Goal: Task Accomplishment & Management: Manage account settings

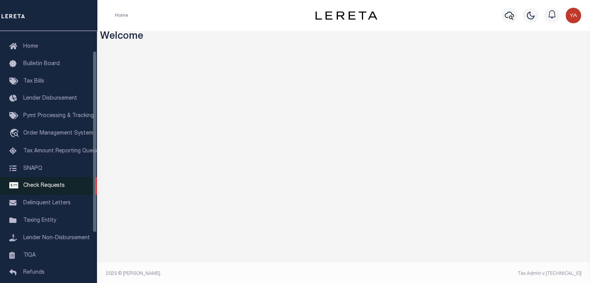
scroll to position [39, 0]
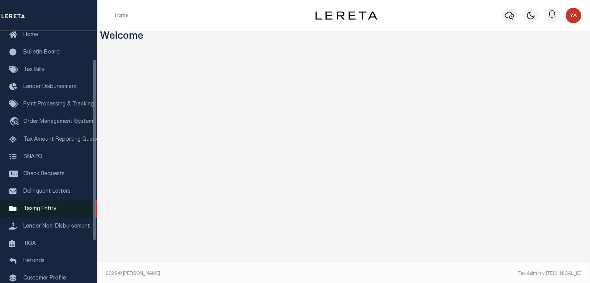
click at [47, 212] on span "Taxing Entity" at bounding box center [39, 208] width 33 height 5
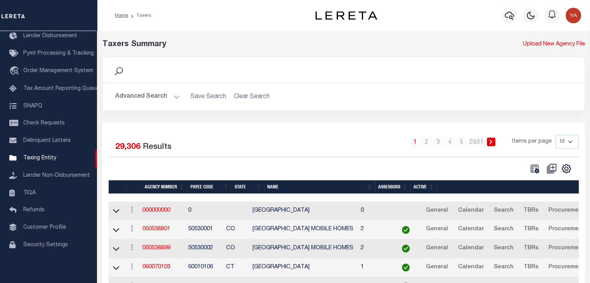
scroll to position [39, 0]
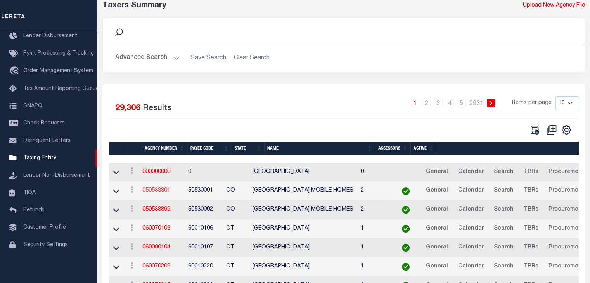
click at [164, 190] on link "050538801" at bounding box center [156, 190] width 28 height 5
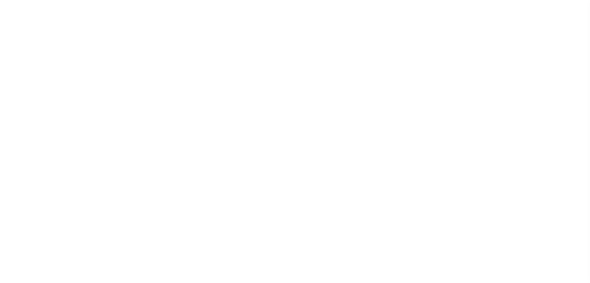
select select
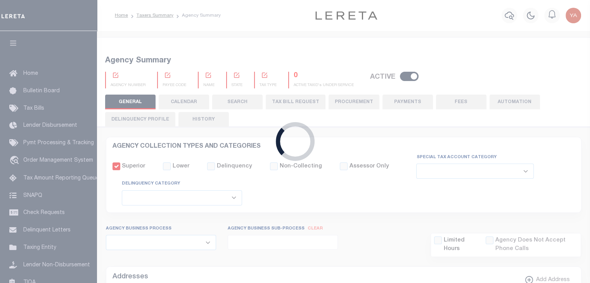
checkbox input "false"
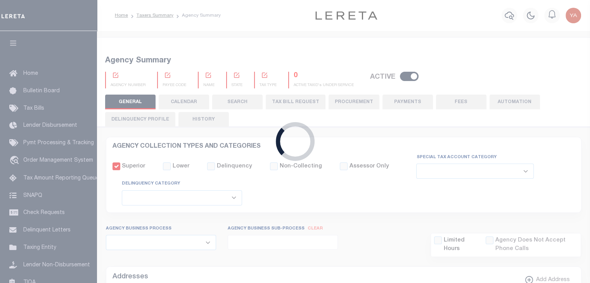
type input "810500000"
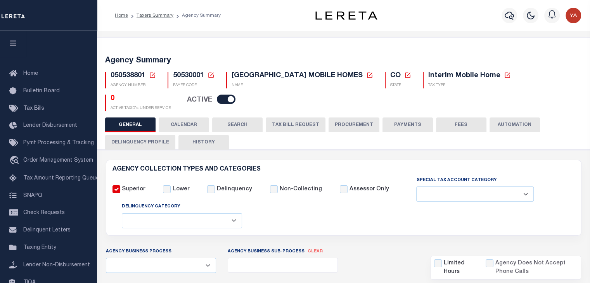
click at [400, 125] on button "PAYMENTS" at bounding box center [407, 125] width 50 height 15
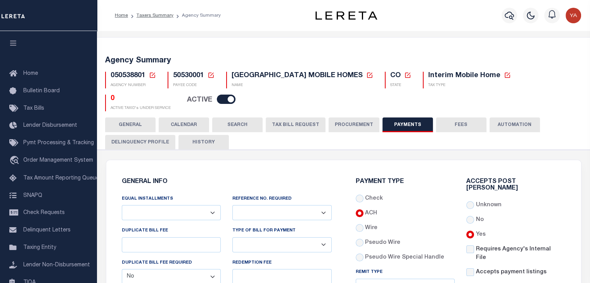
scroll to position [78, 0]
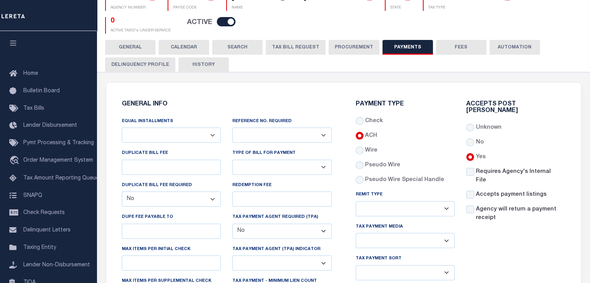
click at [215, 141] on select "Annual Billing no split Bills are not split equally Bills are split equally amo…" at bounding box center [171, 135] width 99 height 15
select select "69"
click at [122, 128] on select "Annual Billing no split Bills are not split equally Bills are split equally amo…" at bounding box center [171, 135] width 99 height 15
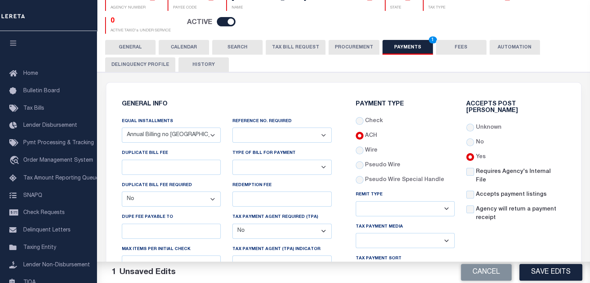
click at [317, 138] on select "Yes No" at bounding box center [281, 135] width 99 height 15
select select "1"
click at [232, 128] on select "Yes No" at bounding box center [281, 135] width 99 height 15
click at [551, 269] on button "Save Edits" at bounding box center [550, 272] width 63 height 17
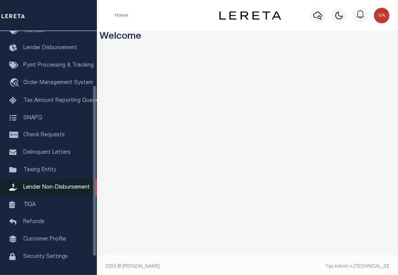
scroll to position [104, 0]
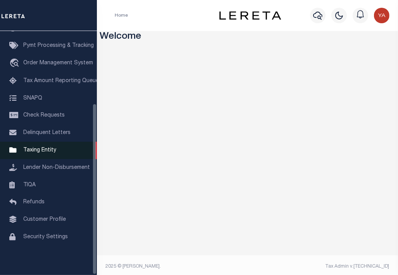
click at [45, 148] on span "Taxing Entity" at bounding box center [39, 150] width 33 height 5
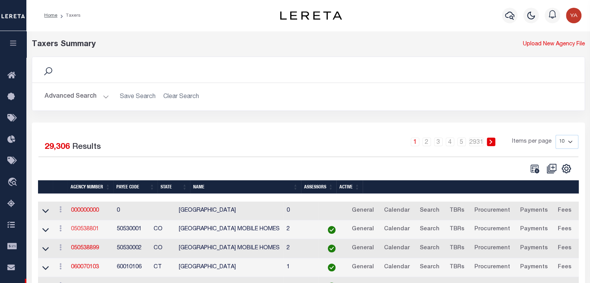
click at [88, 230] on link "050538801" at bounding box center [85, 229] width 28 height 5
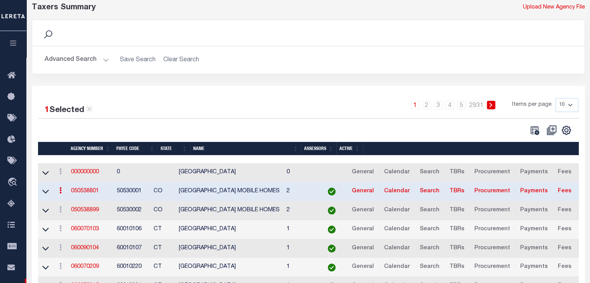
scroll to position [39, 0]
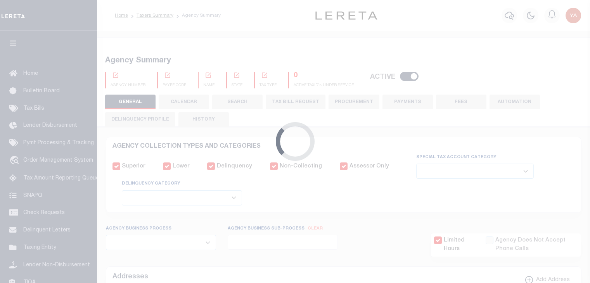
select select
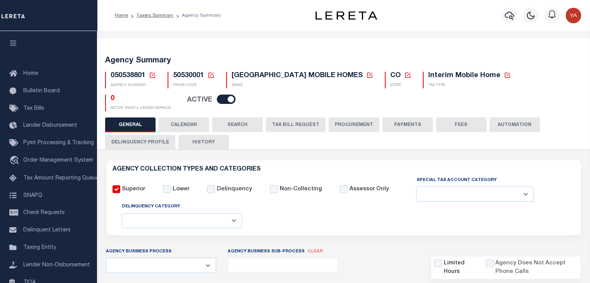
checkbox input "false"
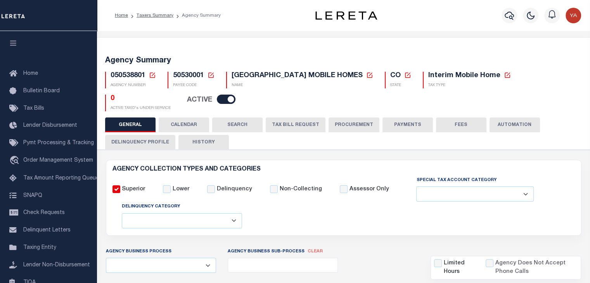
type input "810500000"
click at [391, 125] on button "PAYMENTS" at bounding box center [407, 125] width 50 height 15
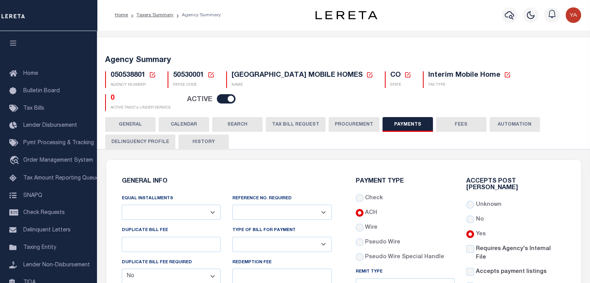
scroll to position [78, 0]
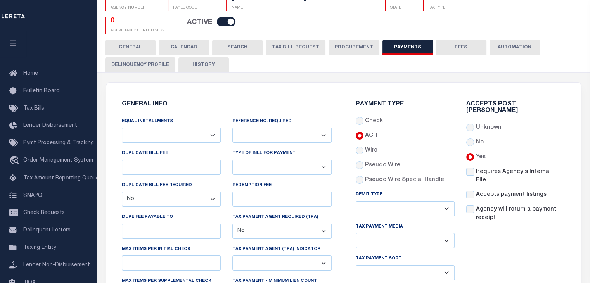
click at [206, 131] on select "Annual Billing no split Bills are not split equally Bills are split equally amo…" at bounding box center [171, 135] width 99 height 15
select select "69"
click at [122, 128] on select "Annual Billing no split Bills are not split equally Bills are split equally amo…" at bounding box center [171, 135] width 99 height 15
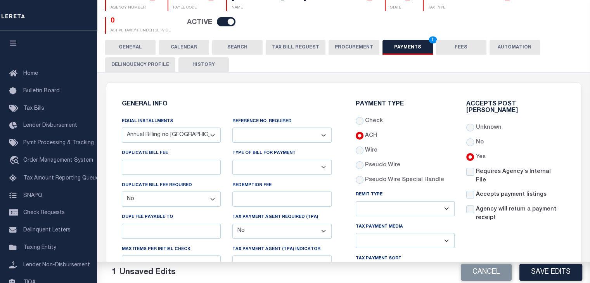
click at [291, 137] on select "Yes No" at bounding box center [281, 135] width 99 height 15
select select "1"
click at [232, 128] on select "Yes No" at bounding box center [281, 135] width 99 height 15
click at [559, 269] on button "Save Edits" at bounding box center [550, 272] width 63 height 17
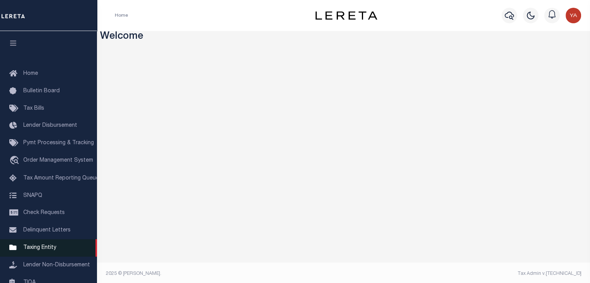
click at [40, 251] on span "Taxing Entity" at bounding box center [39, 247] width 33 height 5
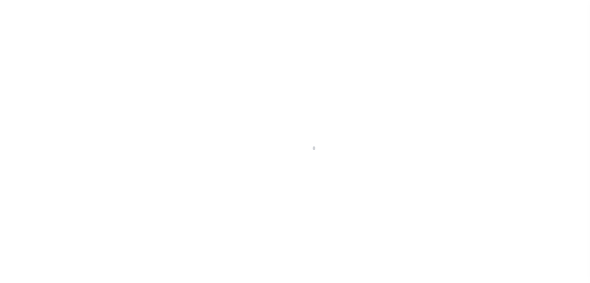
scroll to position [96, 0]
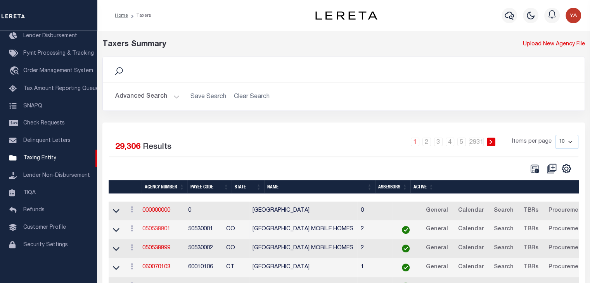
click at [161, 228] on link "050538801" at bounding box center [156, 229] width 28 height 5
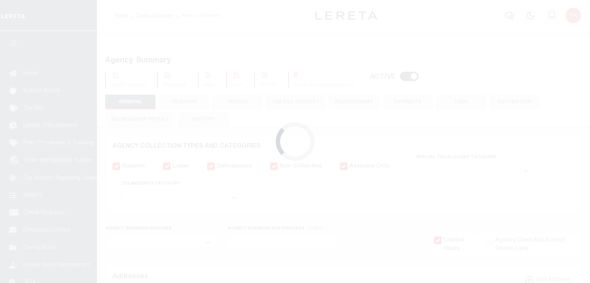
select select
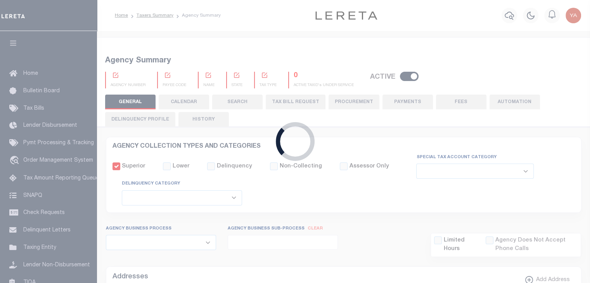
checkbox input "false"
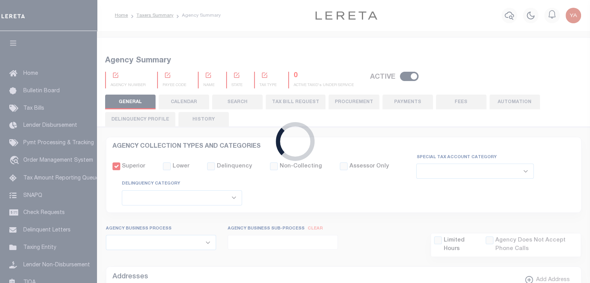
type input "810500000"
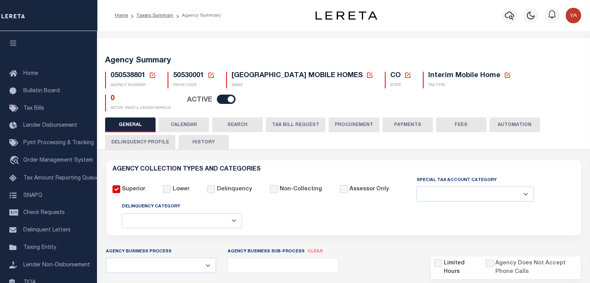
drag, startPoint x: 396, startPoint y: 124, endPoint x: 327, endPoint y: 137, distance: 69.5
click at [396, 124] on button "PAYMENTS" at bounding box center [407, 125] width 50 height 15
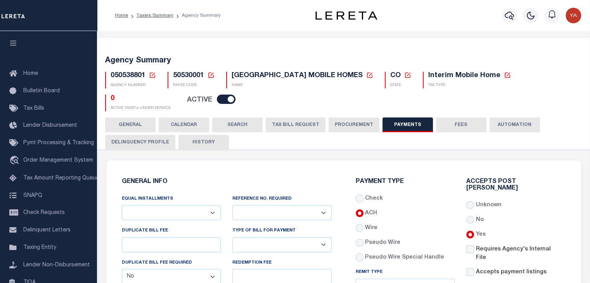
click at [210, 211] on select "Annual Billing no split Bills are not split equally Bills are split equally amo…" at bounding box center [171, 212] width 99 height 15
select select "69"
click at [122, 205] on select "Annual Billing no split Bills are not split equally Bills are split equally amo…" at bounding box center [171, 212] width 99 height 15
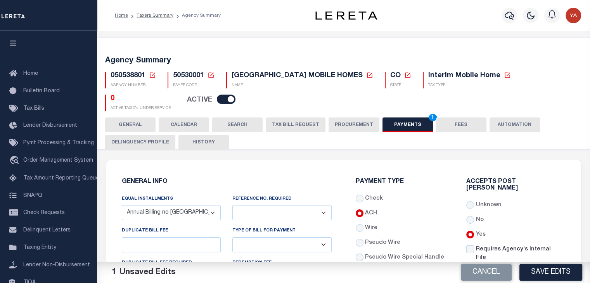
click at [321, 212] on select "Yes No" at bounding box center [281, 212] width 99 height 15
select select "1"
click at [232, 205] on select "Yes No" at bounding box center [281, 212] width 99 height 15
click at [551, 270] on button "Save Edits" at bounding box center [550, 272] width 63 height 17
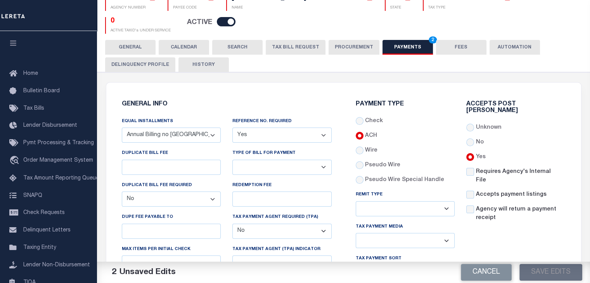
click at [550, 272] on div "Cancel Save Edits" at bounding box center [467, 273] width 247 height 22
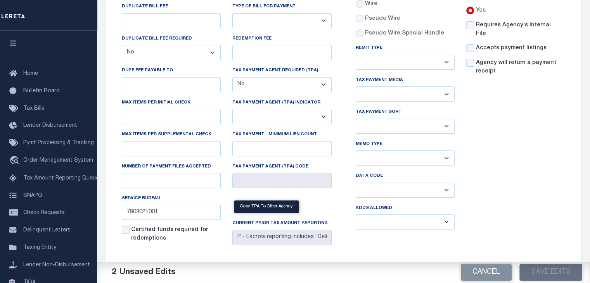
scroll to position [272, 0]
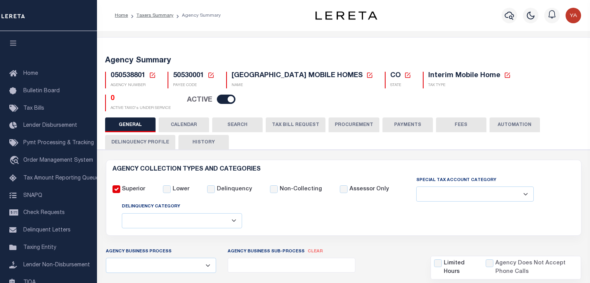
select select
click at [405, 128] on button "PAYMENTS" at bounding box center [407, 125] width 50 height 15
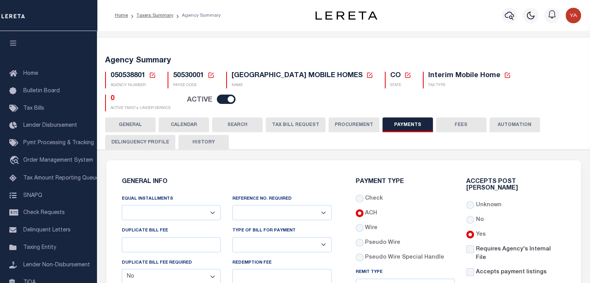
click at [211, 214] on select "Annual Billing no split Bills are not split equally Bills are split equally amo…" at bounding box center [171, 212] width 99 height 15
select select "69"
click at [122, 205] on select "Annual Billing no split Bills are not split equally Bills are split equally amo…" at bounding box center [171, 212] width 99 height 15
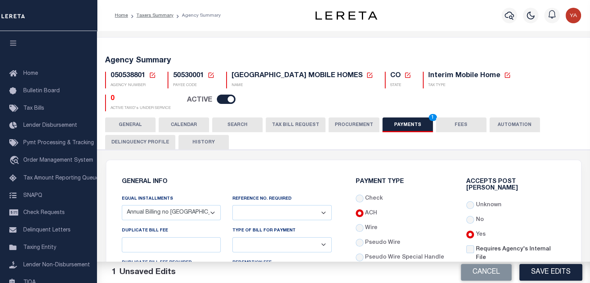
click at [324, 213] on select "Yes No" at bounding box center [281, 212] width 99 height 15
select select "1"
click at [232, 205] on select "Yes No" at bounding box center [281, 212] width 99 height 15
click at [552, 269] on button "Save Edits" at bounding box center [550, 272] width 63 height 17
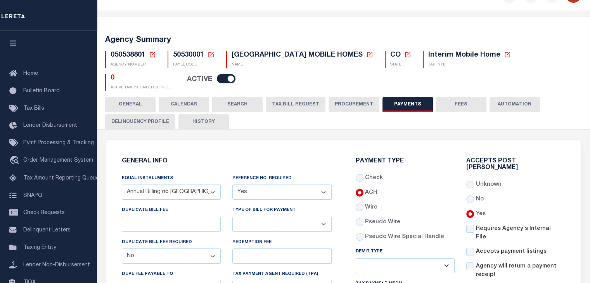
scroll to position [39, 0]
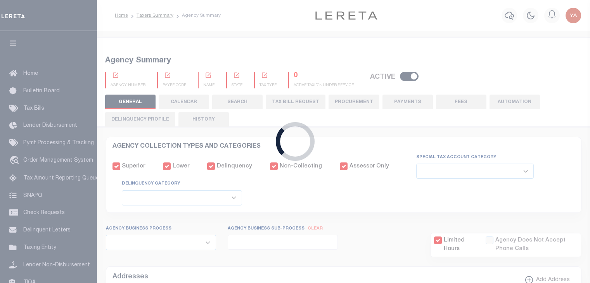
select select
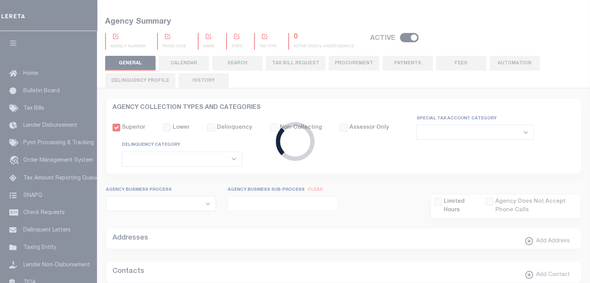
checkbox input "false"
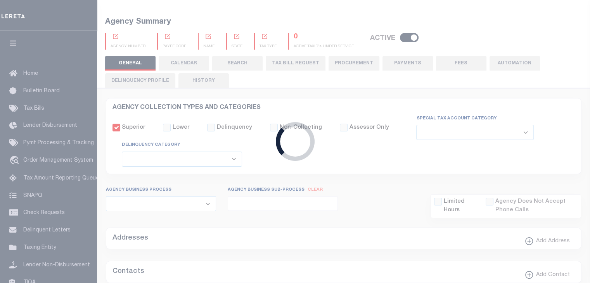
type input "810500000"
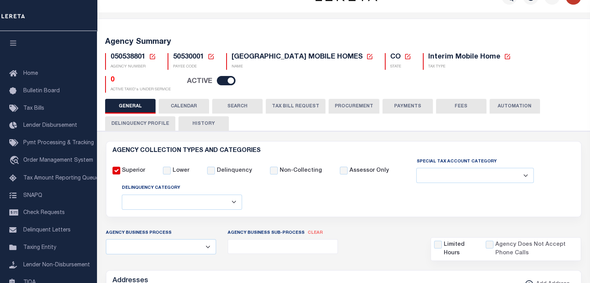
scroll to position [0, 0]
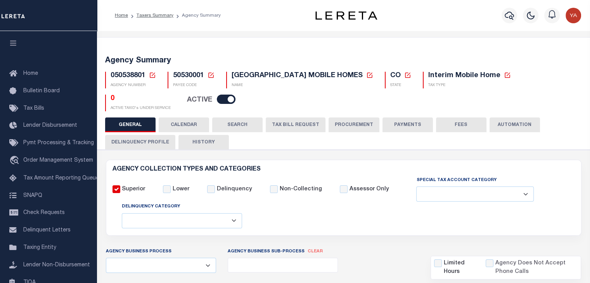
click at [407, 125] on button "PAYMENTS" at bounding box center [407, 125] width 50 height 15
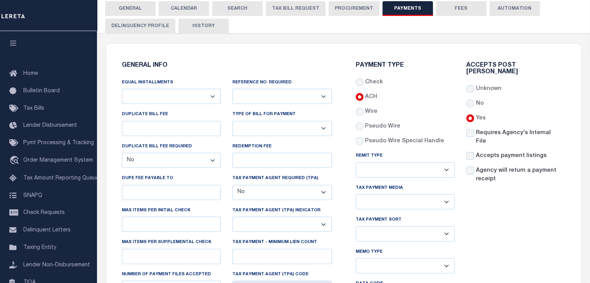
scroll to position [39, 0]
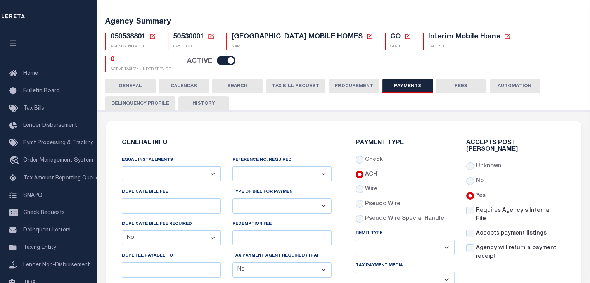
click at [208, 106] on button "HISTORY" at bounding box center [203, 103] width 50 height 15
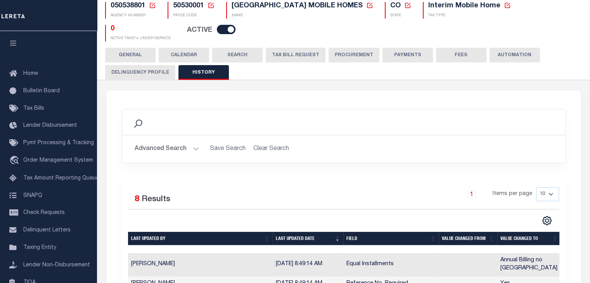
scroll to position [31, 0]
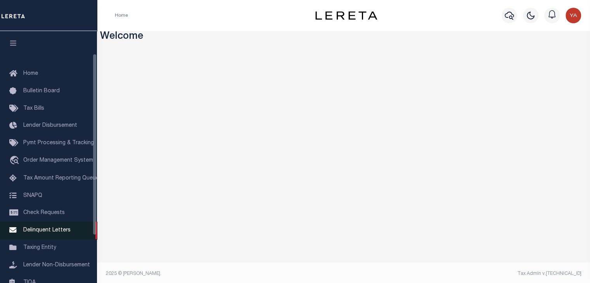
scroll to position [39, 0]
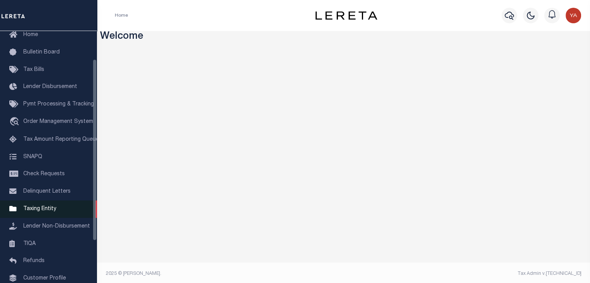
click at [45, 211] on span "Taxing Entity" at bounding box center [39, 208] width 33 height 5
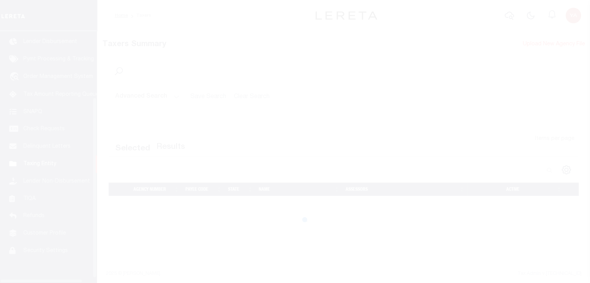
scroll to position [90, 0]
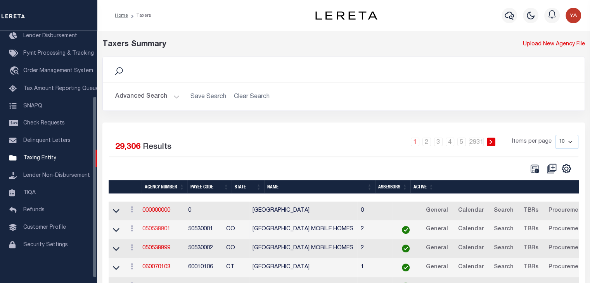
click at [162, 231] on link "050538801" at bounding box center [156, 229] width 28 height 5
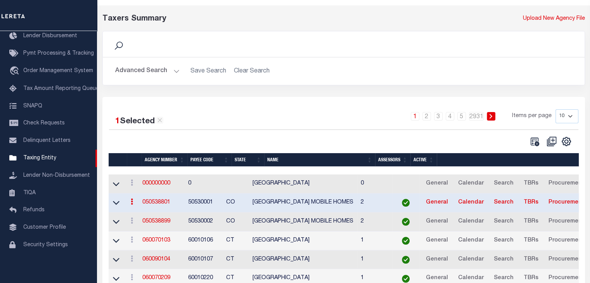
scroll to position [78, 0]
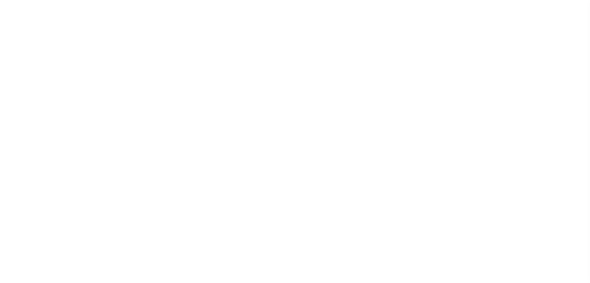
select select
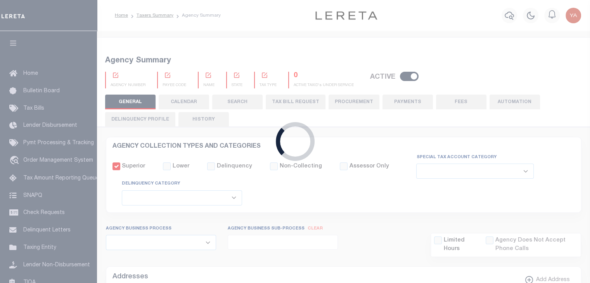
checkbox input "false"
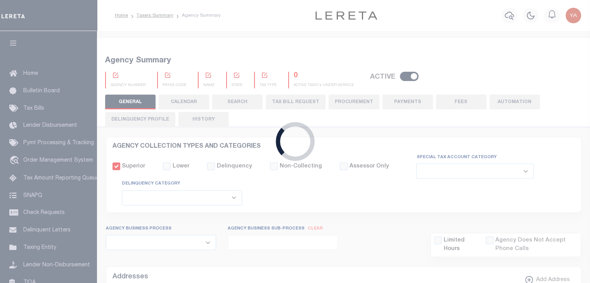
type input "810500000"
select select "false"
type input "7803021001"
checkbox input "false"
select select "false"
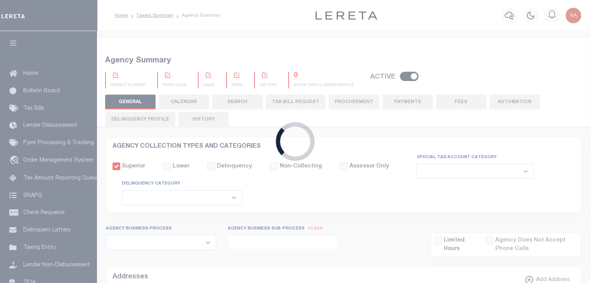
type input "P - Escrow reporting includes “Delinquent Prior Year(s) Exist”"
radio input "true"
checkbox input "false"
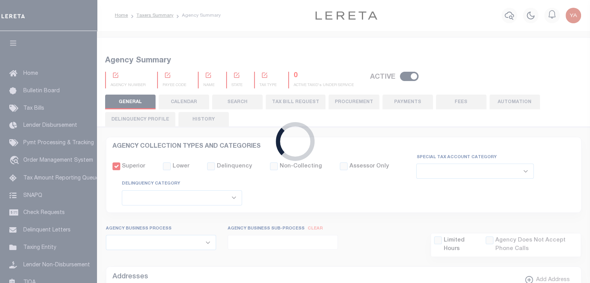
checkbox input "false"
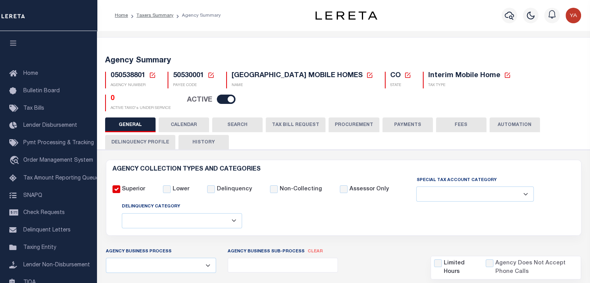
click at [398, 125] on button "PAYMENTS" at bounding box center [407, 125] width 50 height 15
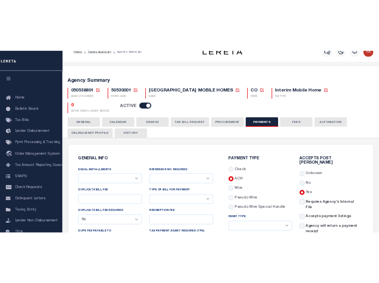
scroll to position [78, 0]
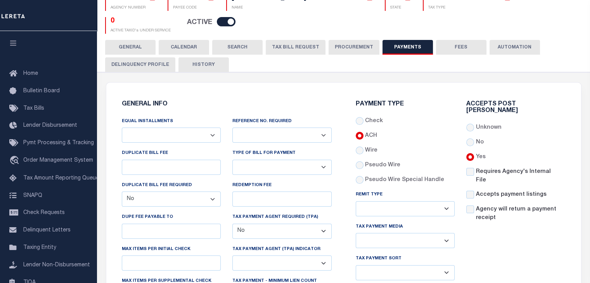
click at [212, 139] on select "Annual Billing no split Bills are not split equally Bills are split equally amo…" at bounding box center [171, 135] width 99 height 15
select select "70"
click at [122, 128] on select "Annual Billing no split Bills are not split equally Bills are split equally amo…" at bounding box center [171, 135] width 99 height 15
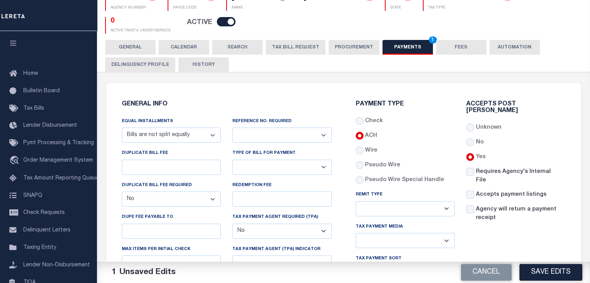
click at [322, 134] on select "Yes No" at bounding box center [281, 135] width 99 height 15
select select "0"
click at [232, 128] on select "Yes No" at bounding box center [281, 135] width 99 height 15
click at [544, 272] on button "Save Edits" at bounding box center [550, 272] width 63 height 17
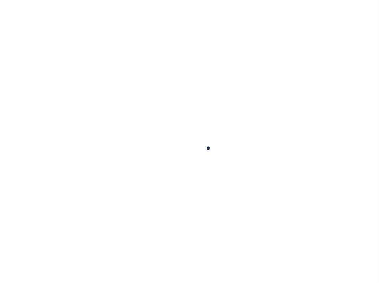
select select
checkbox input "false"
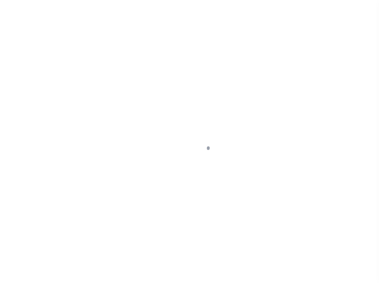
checkbox input "false"
type input "810500000"
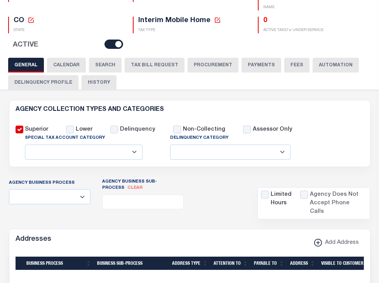
scroll to position [77, 0]
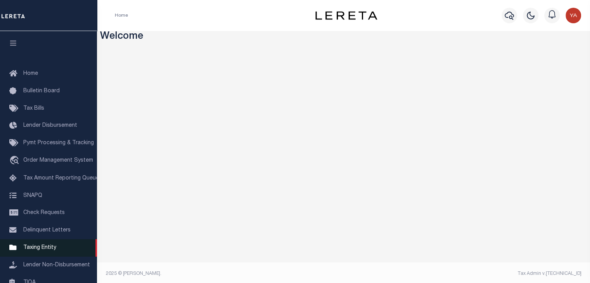
click at [42, 250] on span "Taxing Entity" at bounding box center [39, 247] width 33 height 5
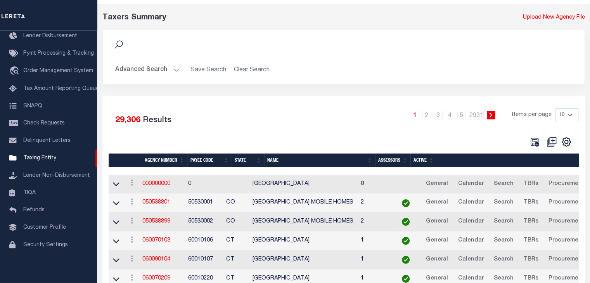
scroll to position [39, 0]
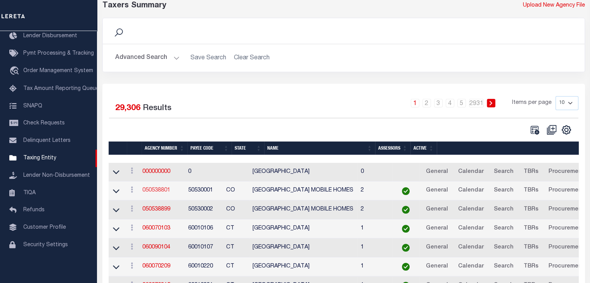
click at [167, 192] on link "050538801" at bounding box center [156, 190] width 28 height 5
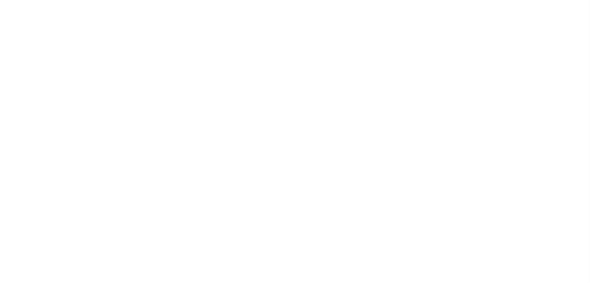
select select
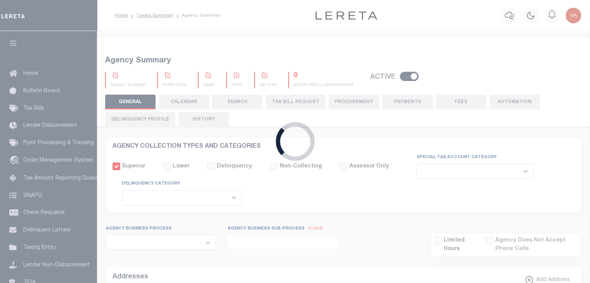
checkbox input "false"
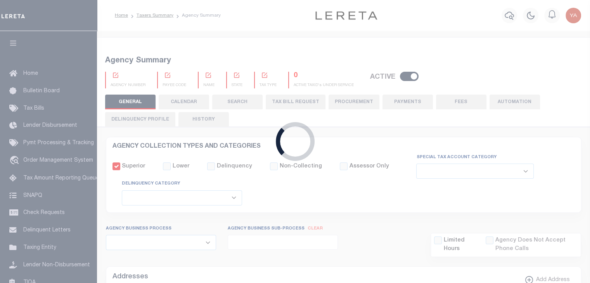
type input "810500000"
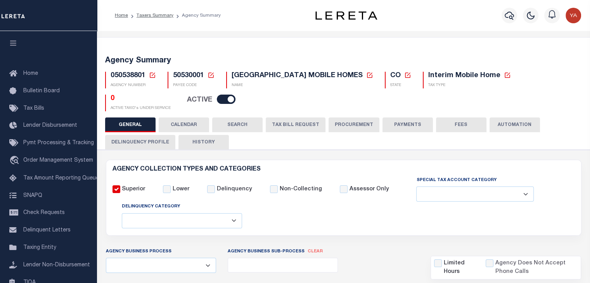
click at [403, 124] on button "PAYMENTS" at bounding box center [407, 125] width 50 height 15
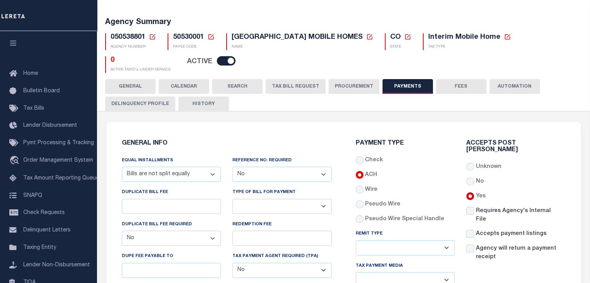
scroll to position [39, 0]
click at [213, 177] on select "Annual Billing no split Bills are not split equally Bills are split equally amo…" at bounding box center [171, 173] width 99 height 15
click at [216, 152] on div "GENERAL INFO Equal Installments Annual Billing no split Bills are not split equ…" at bounding box center [227, 287] width 222 height 313
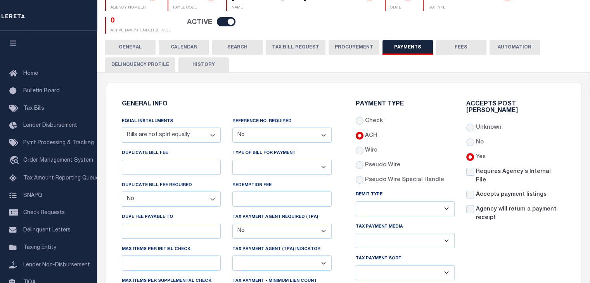
click at [213, 67] on button "HISTORY" at bounding box center [203, 64] width 50 height 15
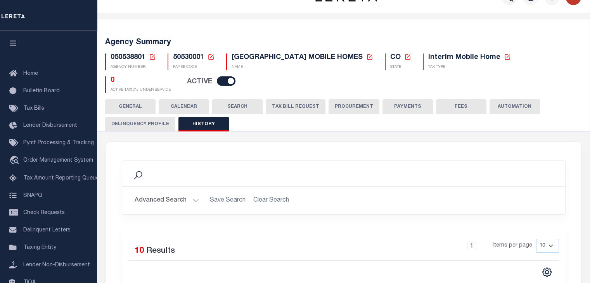
scroll to position [0, 0]
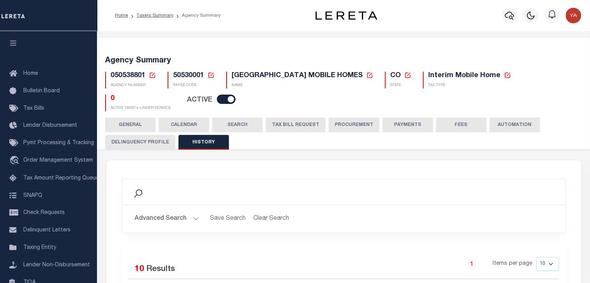
click at [406, 125] on button "PAYMENTS" at bounding box center [407, 125] width 50 height 15
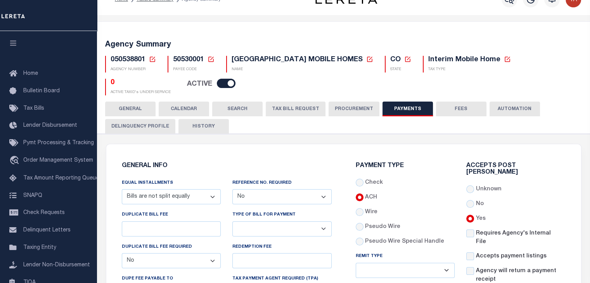
scroll to position [78, 0]
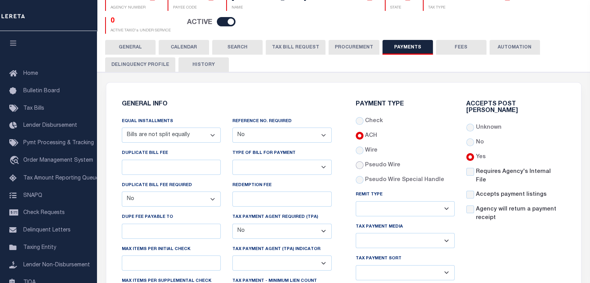
click at [360, 165] on input "radio" at bounding box center [360, 165] width 8 height 8
radio input "true"
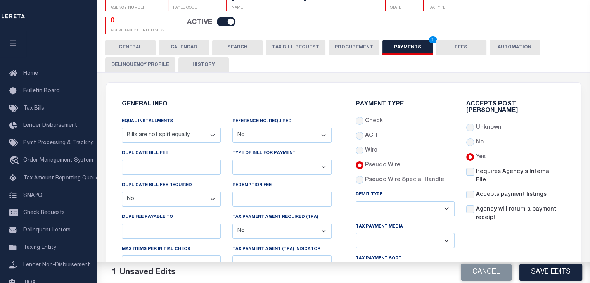
click at [317, 135] on select "Yes No" at bounding box center [281, 135] width 99 height 15
click at [232, 128] on select "Yes No" at bounding box center [281, 135] width 99 height 15
click at [254, 152] on label "Type of Bill for Payment" at bounding box center [263, 153] width 63 height 7
click at [254, 160] on select "Bar-Coded Tax Statement Print Tax Bills from Web. No DBF Required. Memo Bill Or…" at bounding box center [281, 167] width 99 height 15
click at [321, 135] on select "Yes No" at bounding box center [281, 135] width 99 height 15
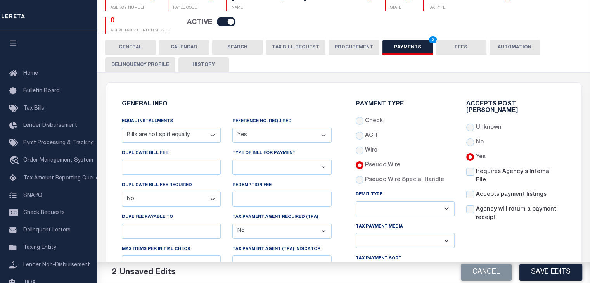
select select "2"
click at [232, 128] on select "Yes No" at bounding box center [281, 135] width 99 height 15
click at [545, 269] on button "Save Edits" at bounding box center [550, 272] width 63 height 17
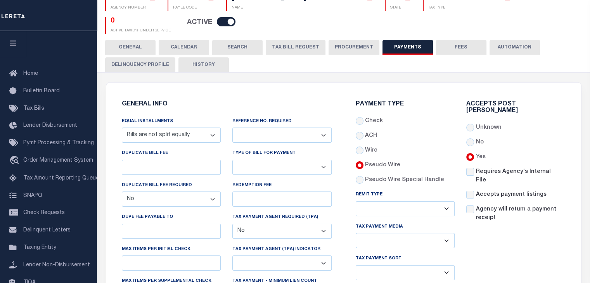
click at [195, 62] on button "HISTORY" at bounding box center [203, 64] width 50 height 15
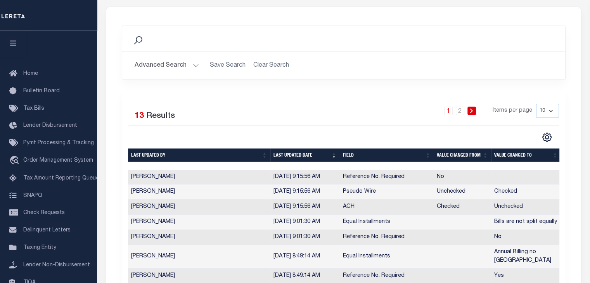
scroll to position [0, 0]
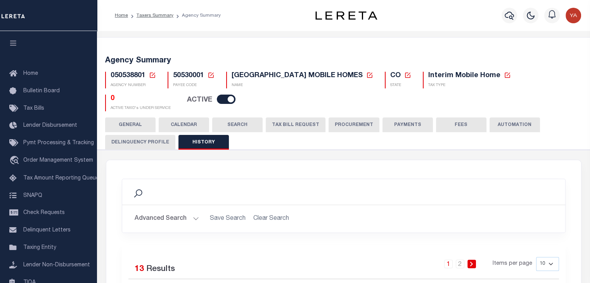
click at [397, 123] on button "PAYMENTS" at bounding box center [407, 125] width 50 height 15
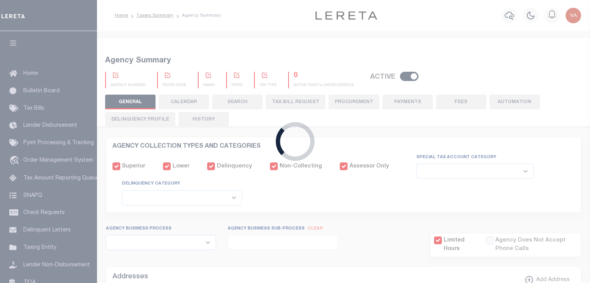
select select
checkbox input "false"
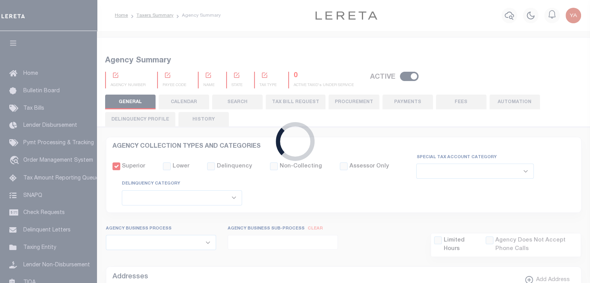
checkbox input "false"
type input "810500000"
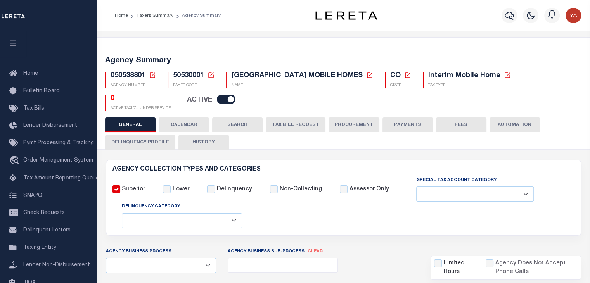
click at [405, 128] on button "PAYMENTS" at bounding box center [407, 125] width 50 height 15
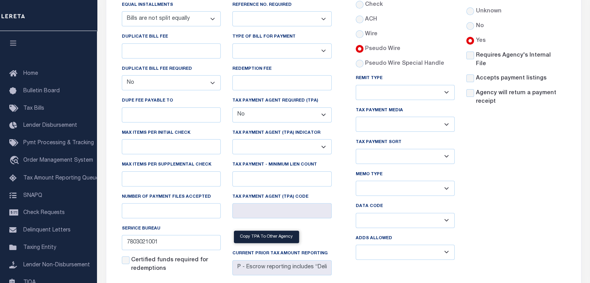
scroll to position [233, 0]
